Goal: Task Accomplishment & Management: Manage account settings

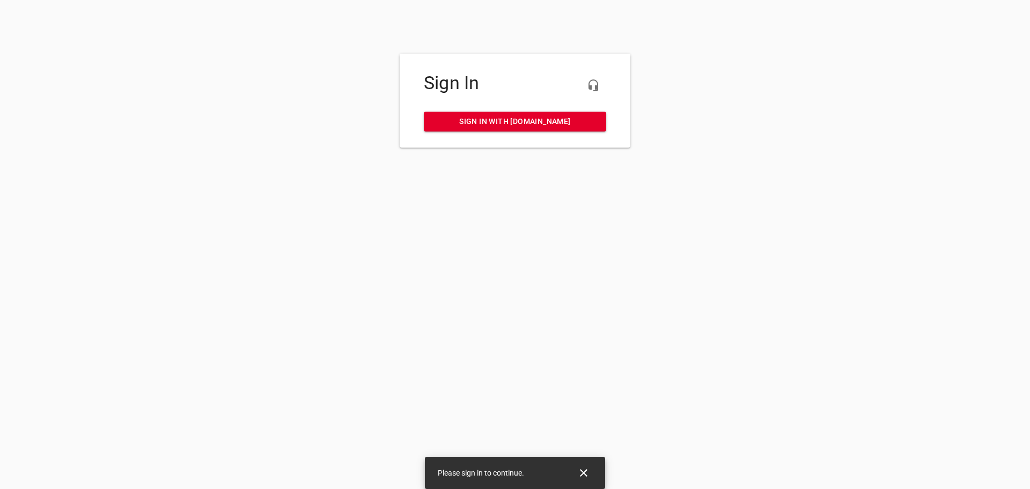
click at [491, 121] on span "Sign in with [DOMAIN_NAME]" at bounding box center [514, 121] width 165 height 13
click at [557, 123] on span "Sign in with [DOMAIN_NAME]" at bounding box center [514, 121] width 165 height 13
